Goal: Check status: Check status

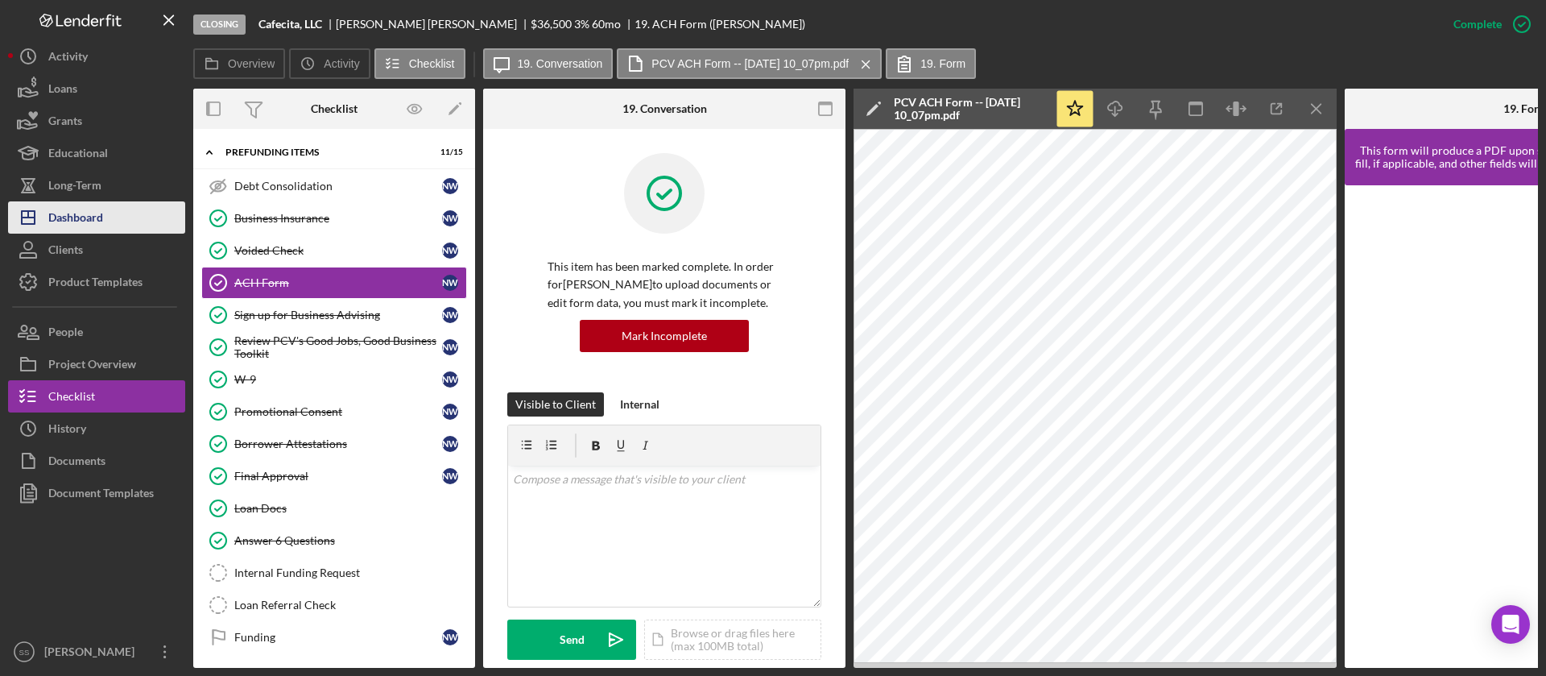
scroll to position [598, 0]
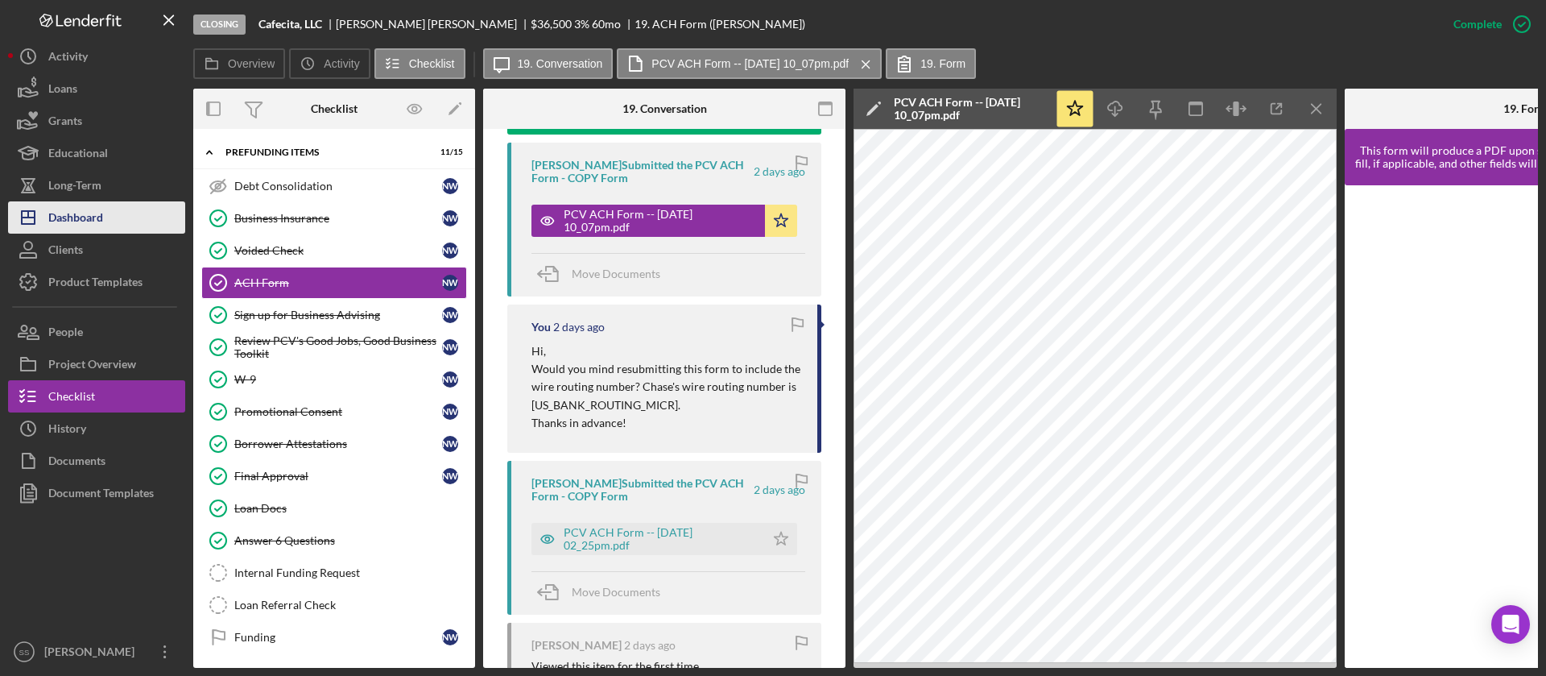
click at [83, 206] on div "Dashboard" at bounding box center [75, 219] width 55 height 36
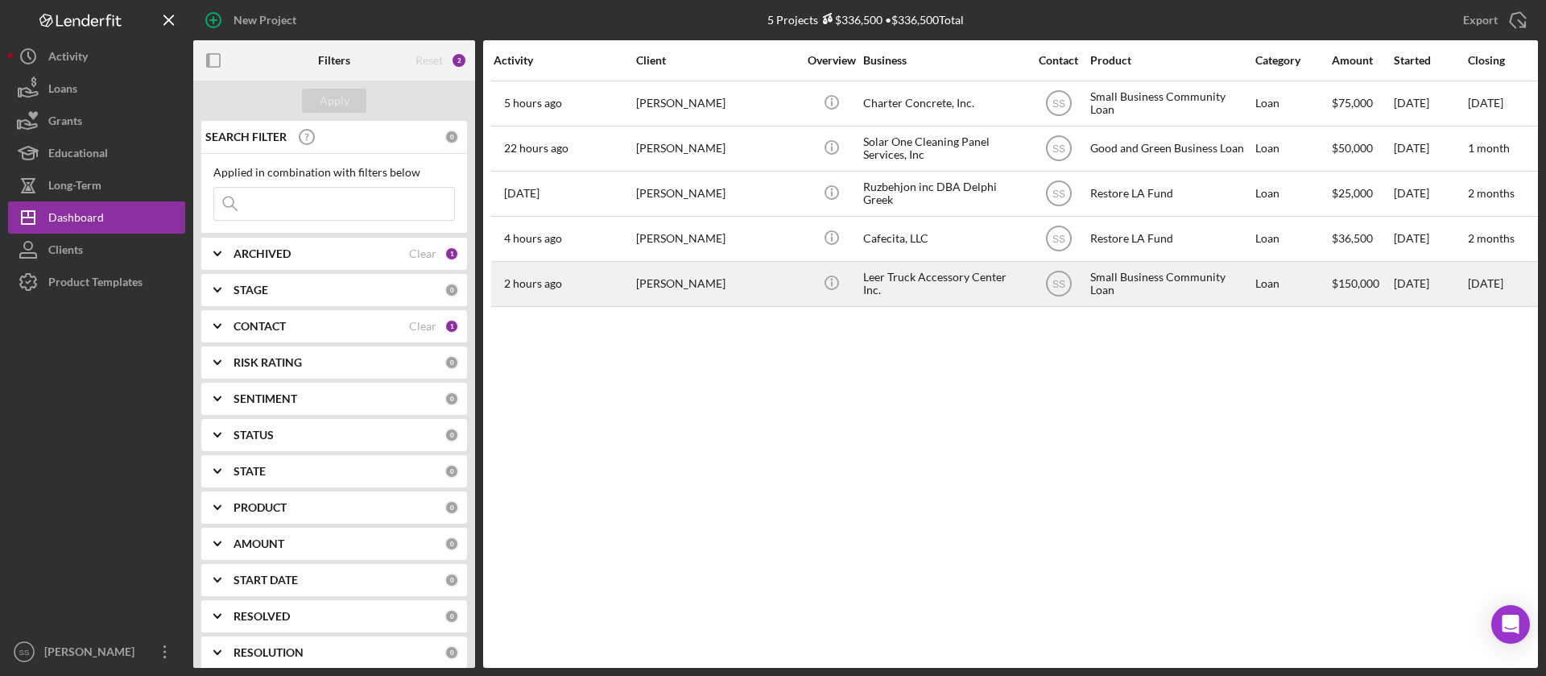
click at [710, 288] on div "[PERSON_NAME]" at bounding box center [716, 284] width 161 height 43
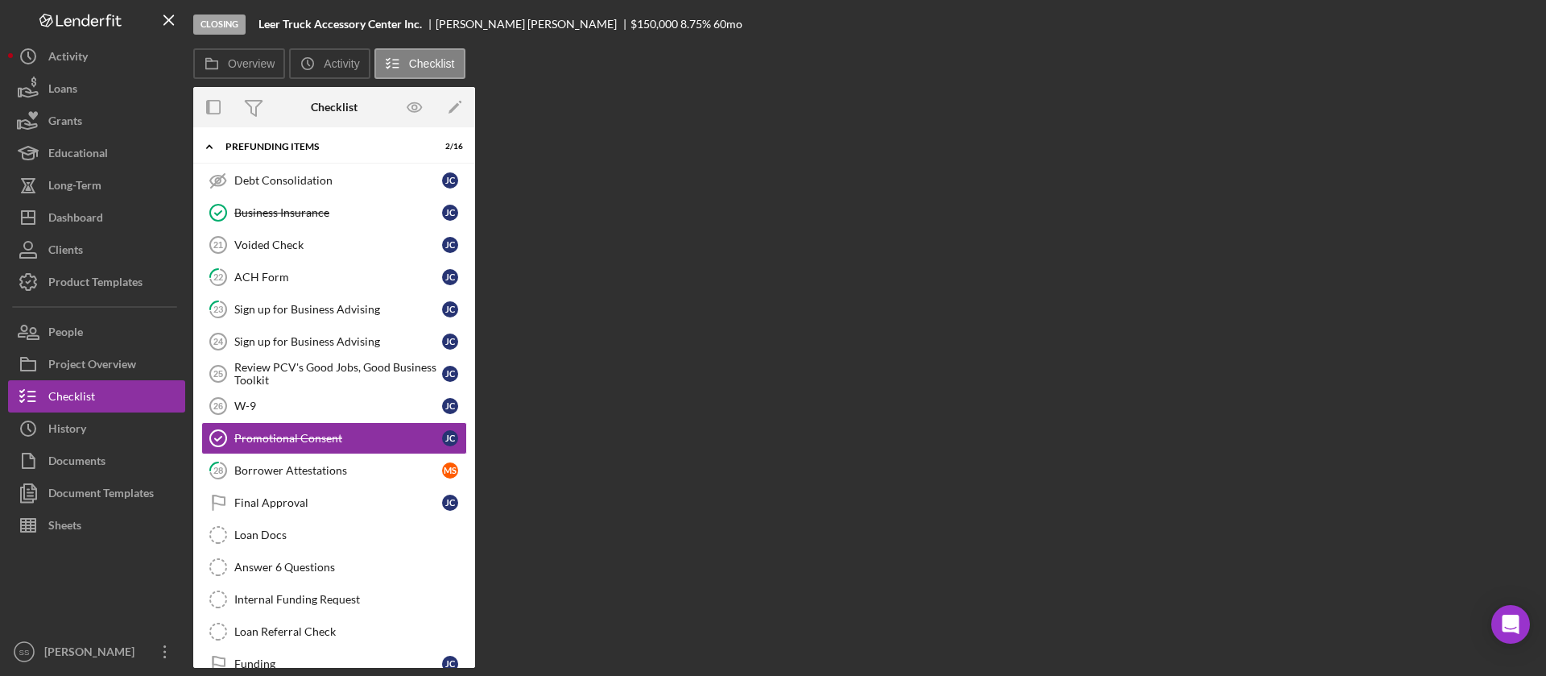
scroll to position [176, 0]
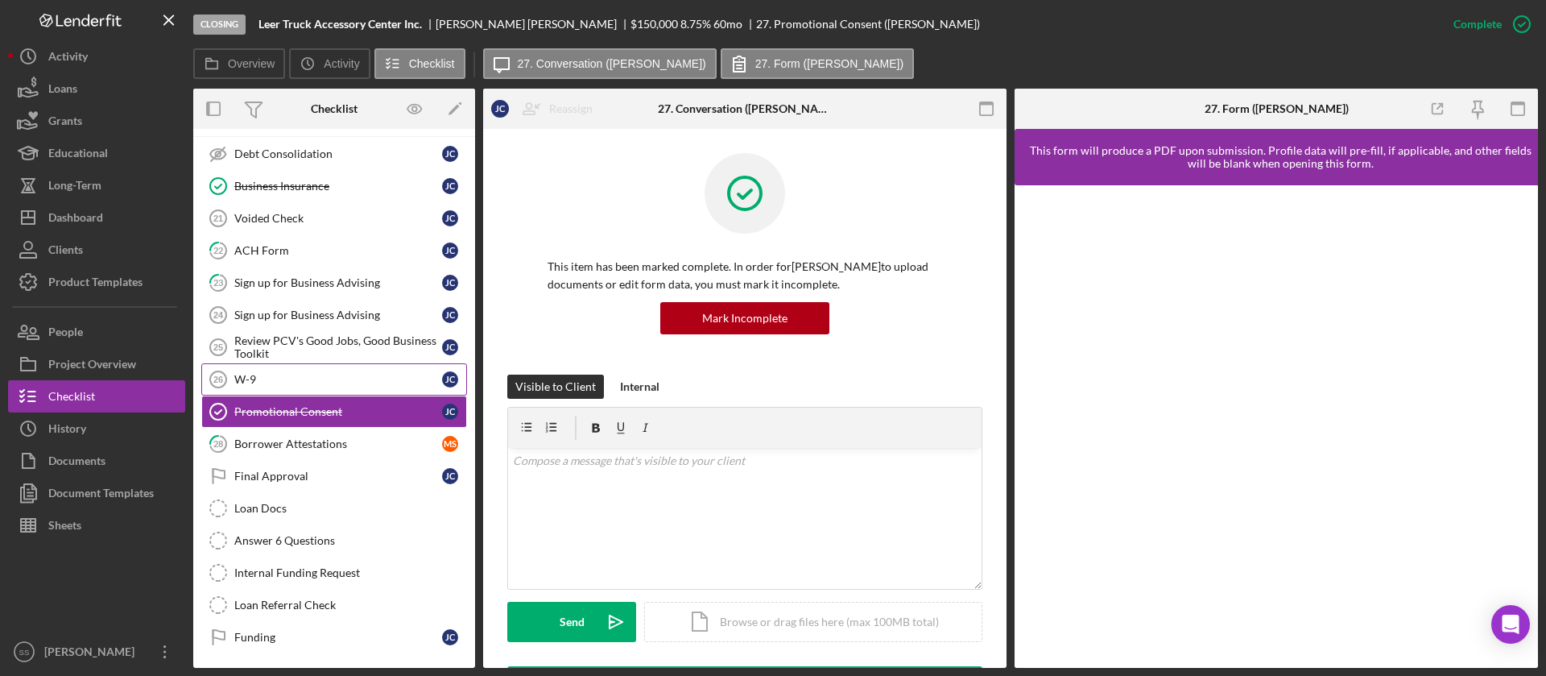
click at [350, 377] on div "W-9" at bounding box center [338, 379] width 208 height 13
